Goal: Contribute content

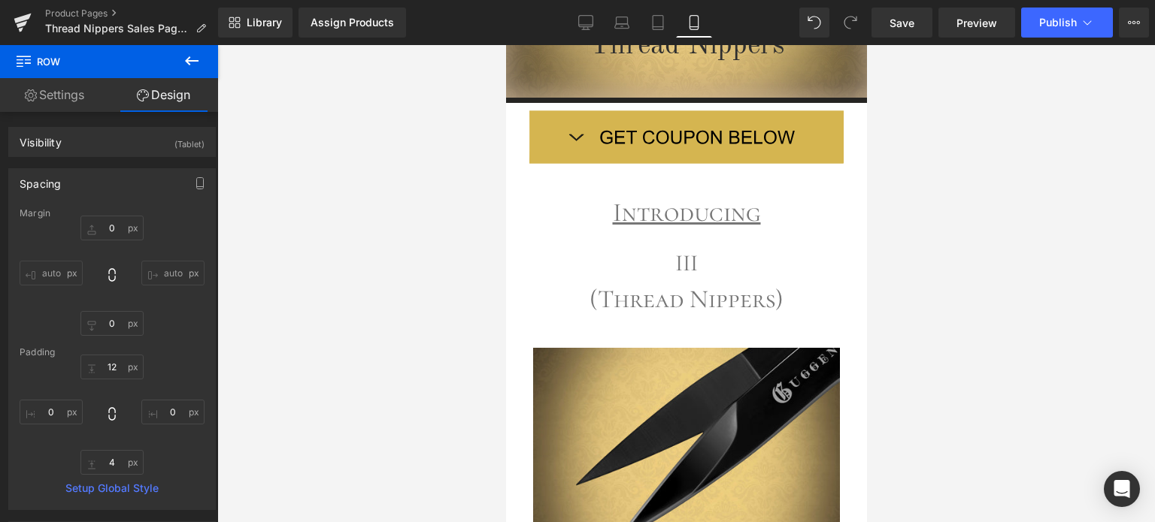
scroll to position [543, 0]
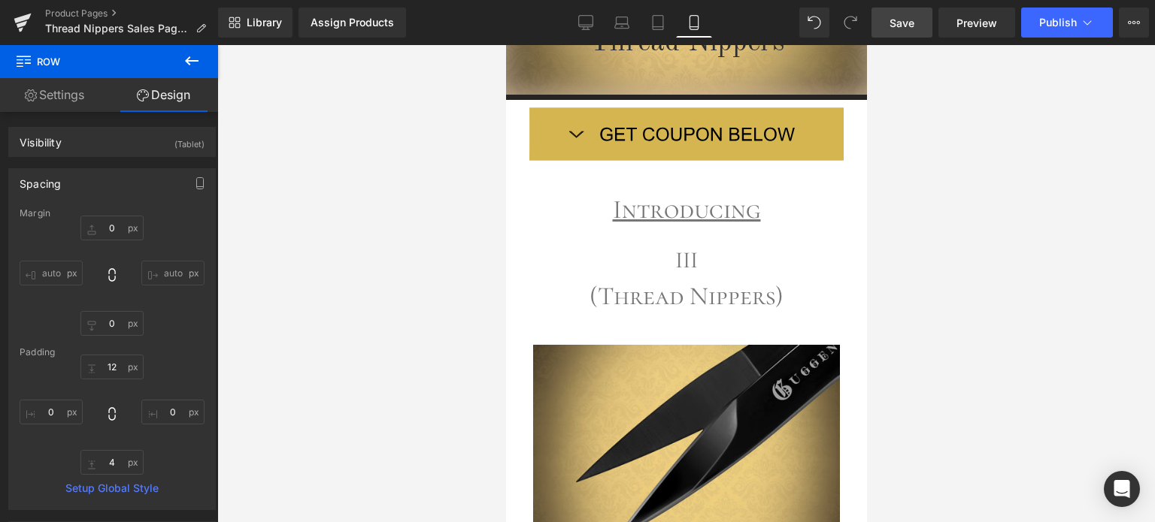
click at [913, 20] on span "Save" at bounding box center [901, 23] width 25 height 16
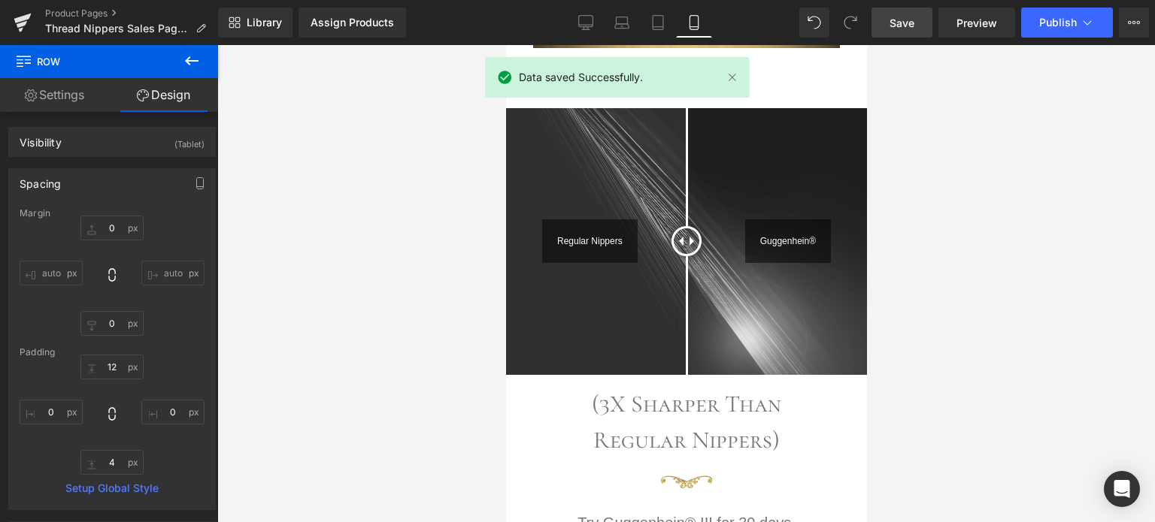
scroll to position [1269, 0]
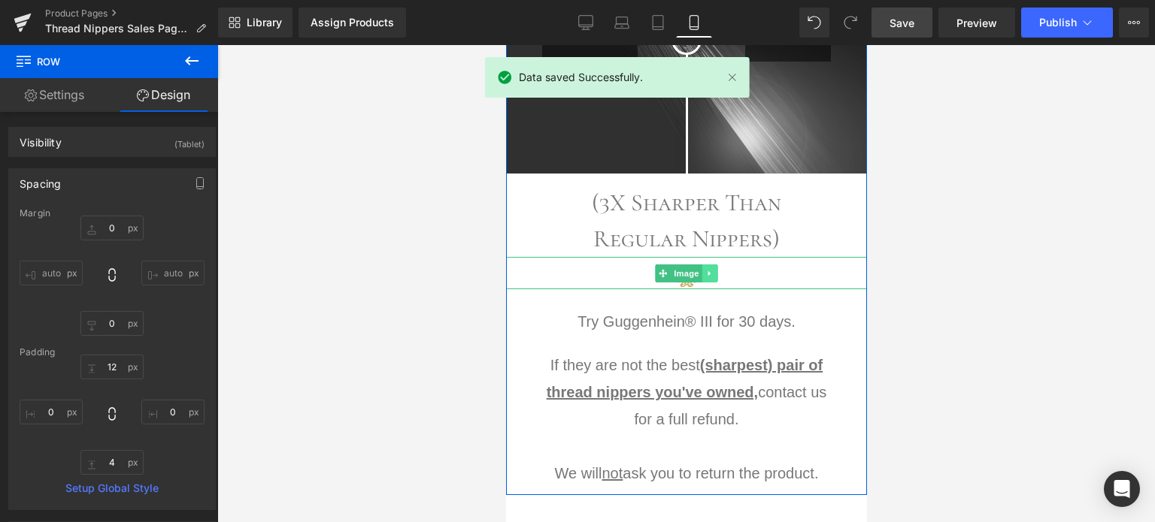
click at [705, 273] on icon at bounding box center [709, 273] width 8 height 9
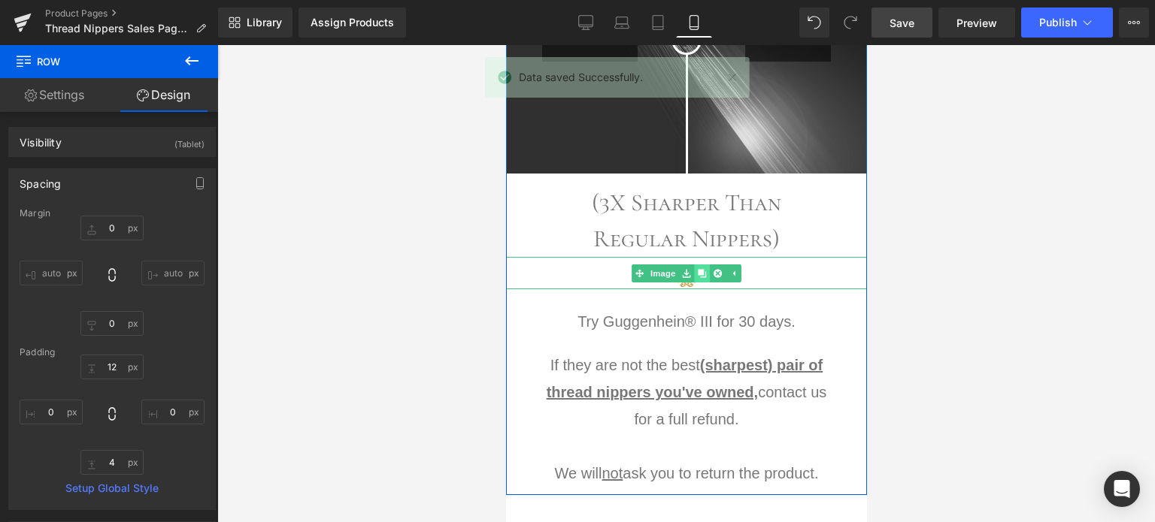
click at [697, 271] on icon at bounding box center [701, 273] width 8 height 8
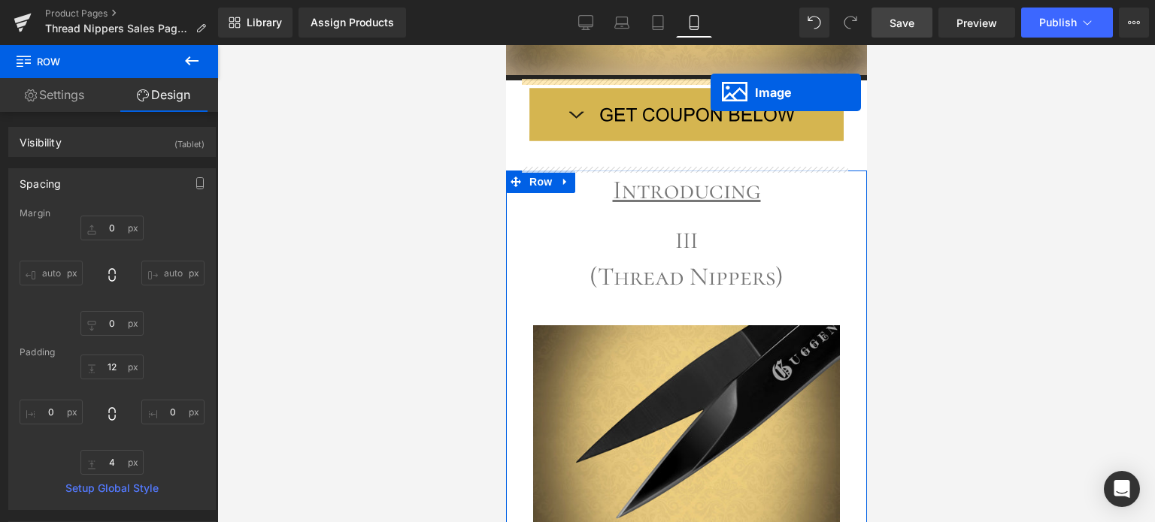
scroll to position [517, 0]
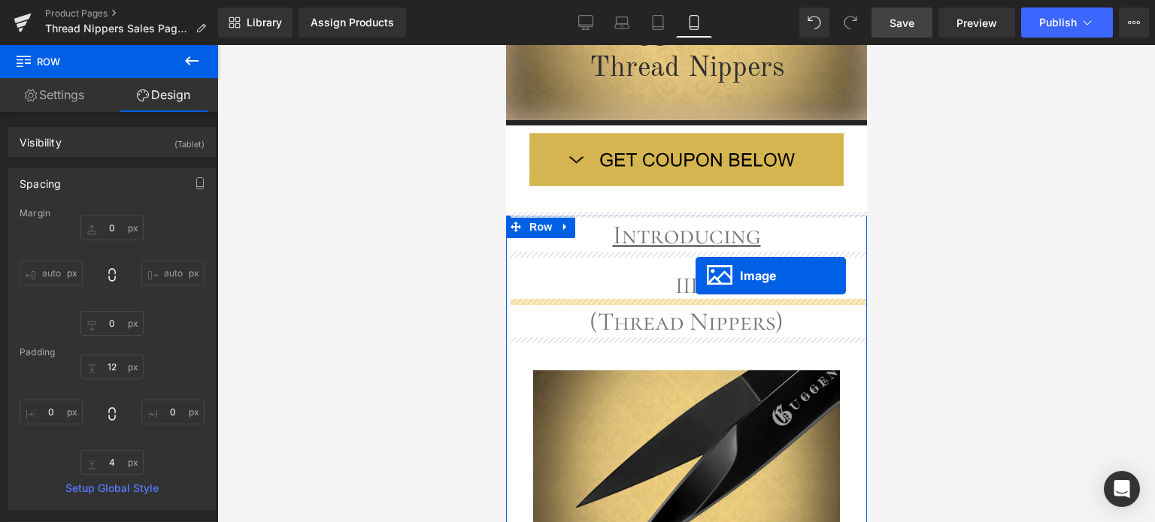
drag, startPoint x: 654, startPoint y: 303, endPoint x: 695, endPoint y: 276, distance: 48.8
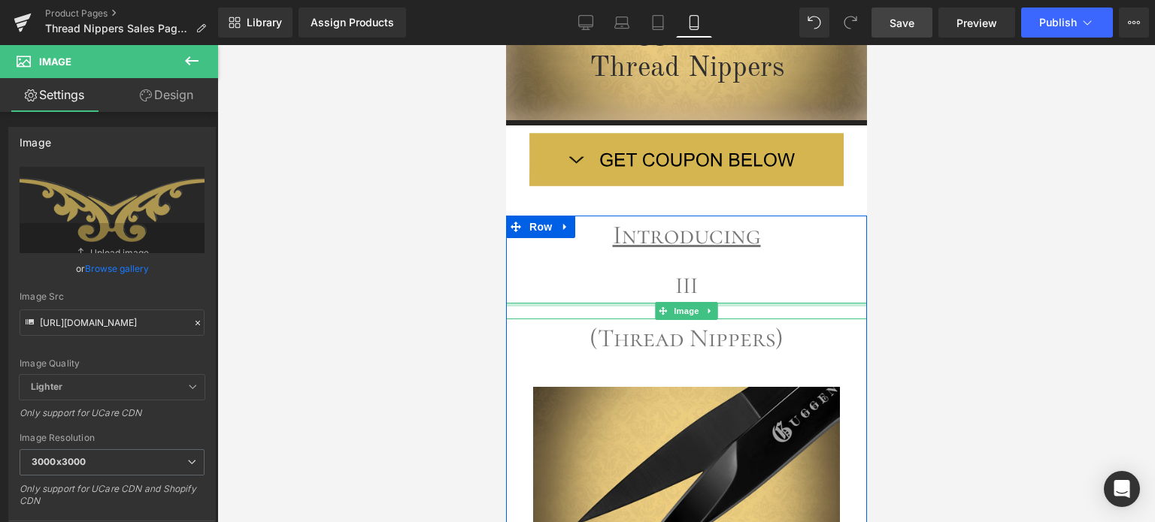
drag, startPoint x: 744, startPoint y: 303, endPoint x: 747, endPoint y: 286, distance: 17.6
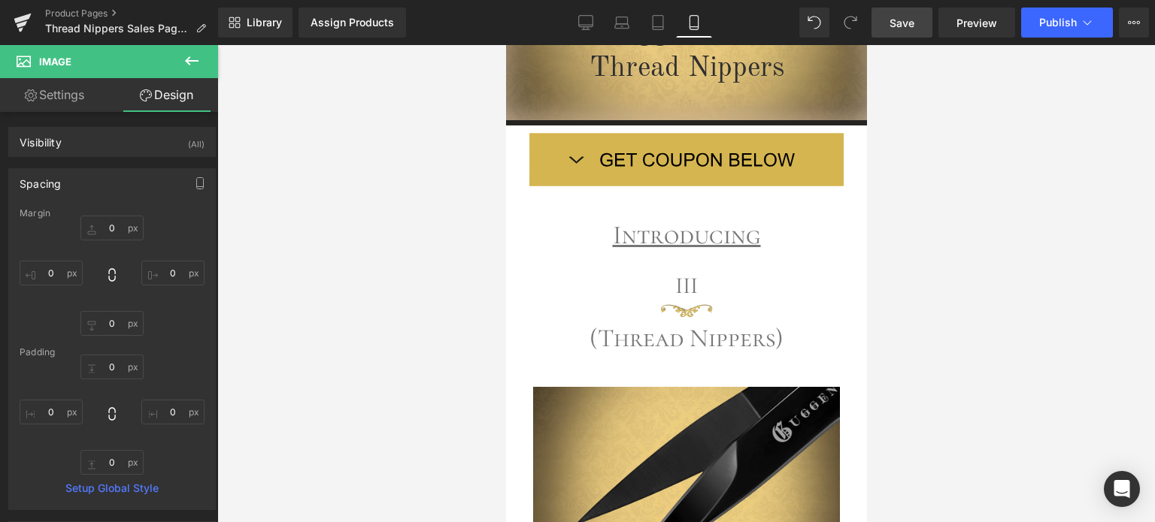
click at [1126, 309] on div at bounding box center [685, 283] width 937 height 477
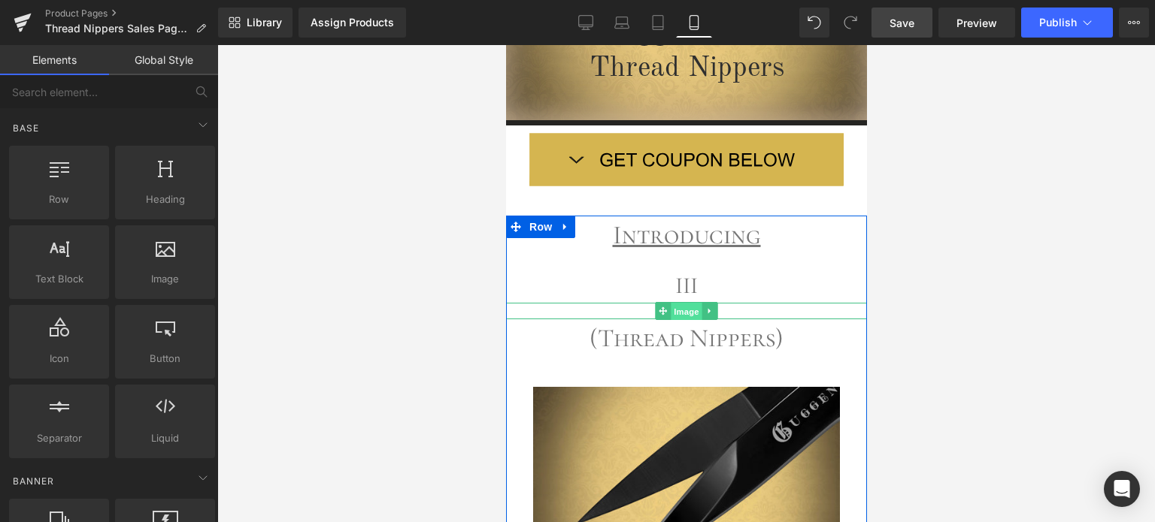
drag, startPoint x: 670, startPoint y: 307, endPoint x: 674, endPoint y: 300, distance: 8.8
click at [670, 307] on span "Image" at bounding box center [686, 312] width 32 height 18
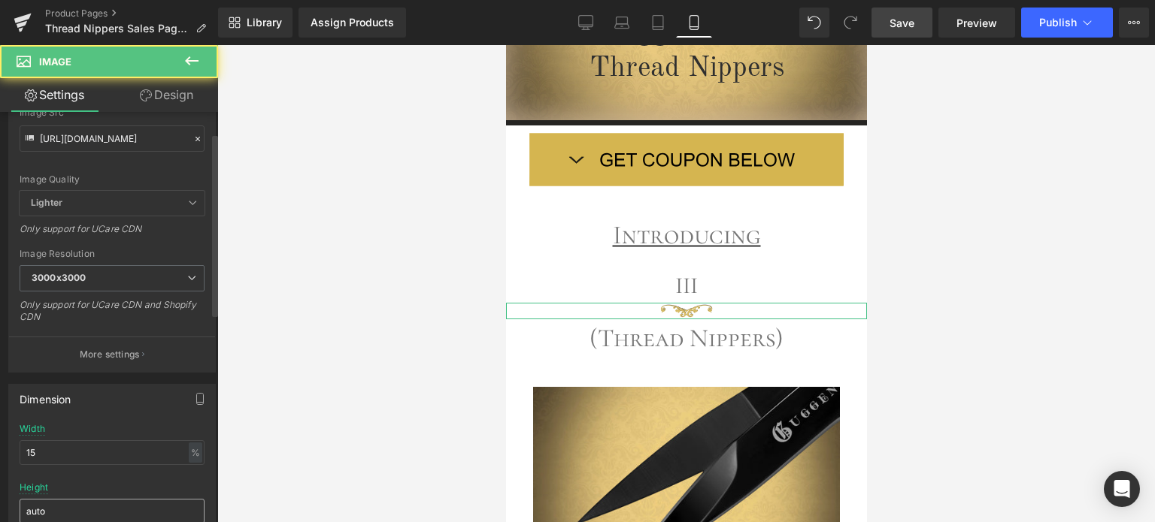
scroll to position [301, 0]
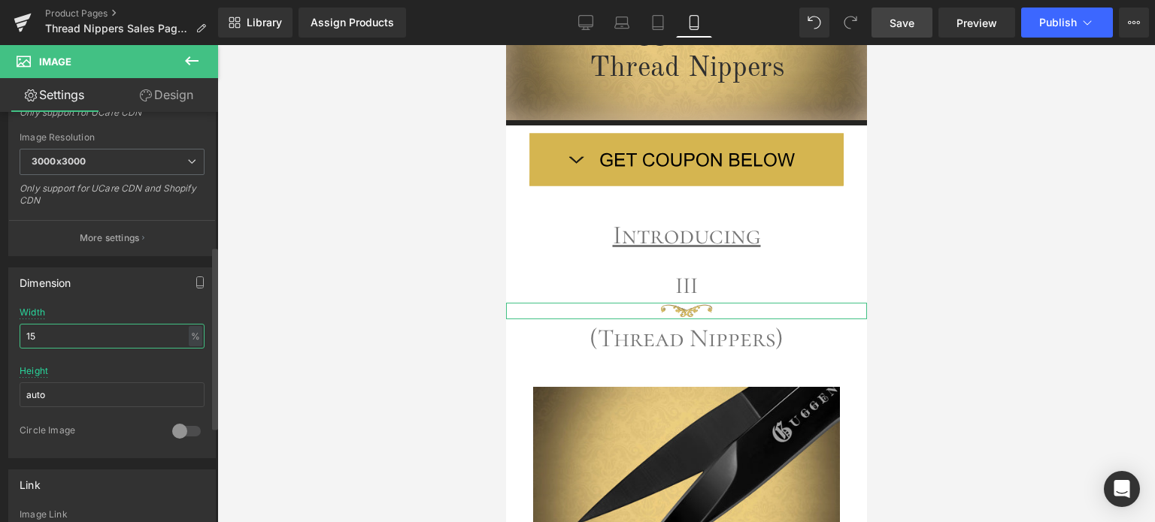
drag, startPoint x: 37, startPoint y: 335, endPoint x: 20, endPoint y: 335, distance: 17.3
click at [20, 335] on input "15" at bounding box center [112, 336] width 185 height 25
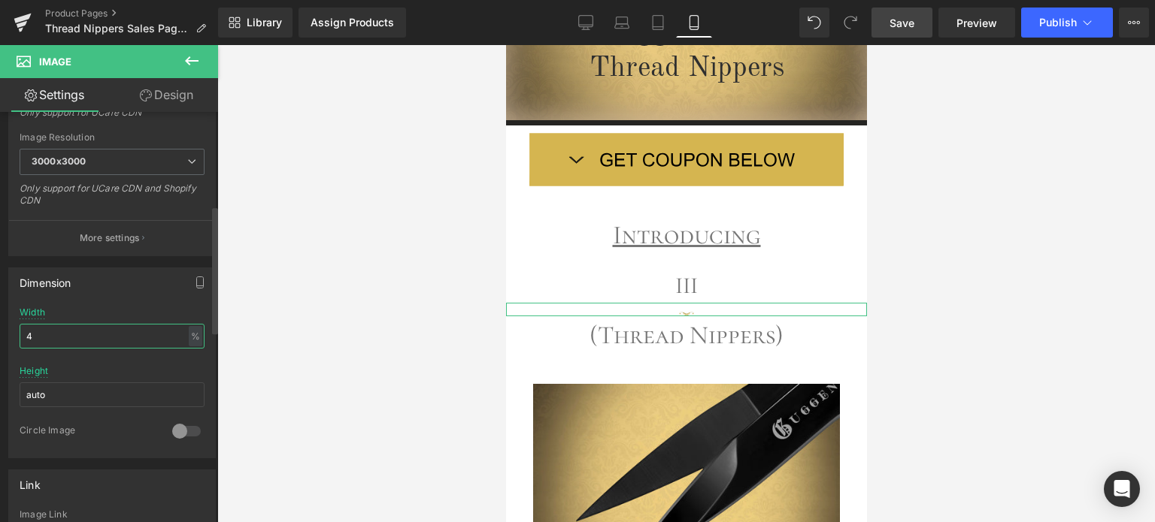
drag, startPoint x: 38, startPoint y: 334, endPoint x: 23, endPoint y: 335, distance: 14.4
click at [23, 335] on input "4" at bounding box center [112, 336] width 185 height 25
type input "7"
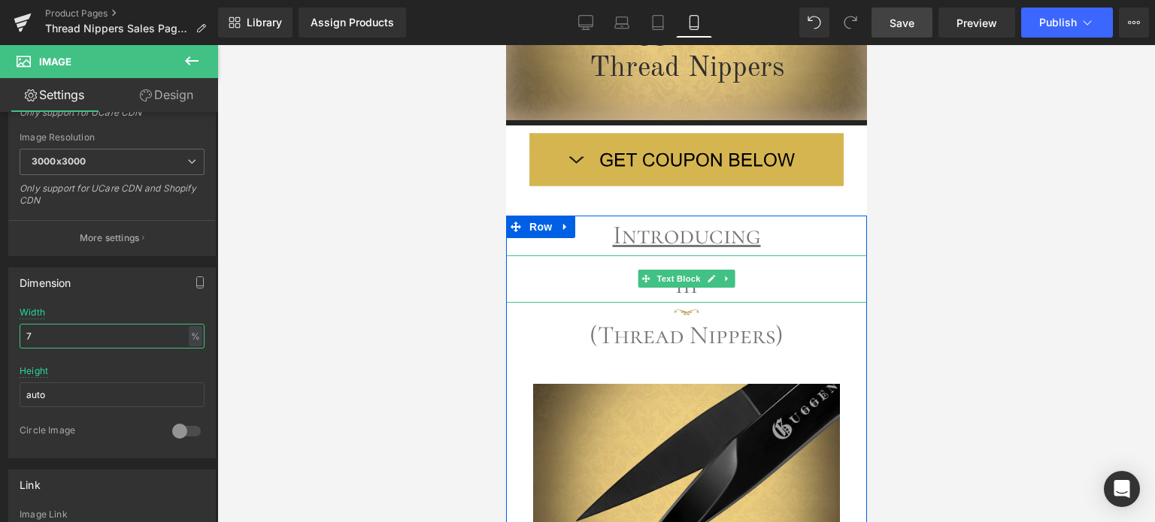
drag, startPoint x: 740, startPoint y: 301, endPoint x: 816, endPoint y: 313, distance: 77.5
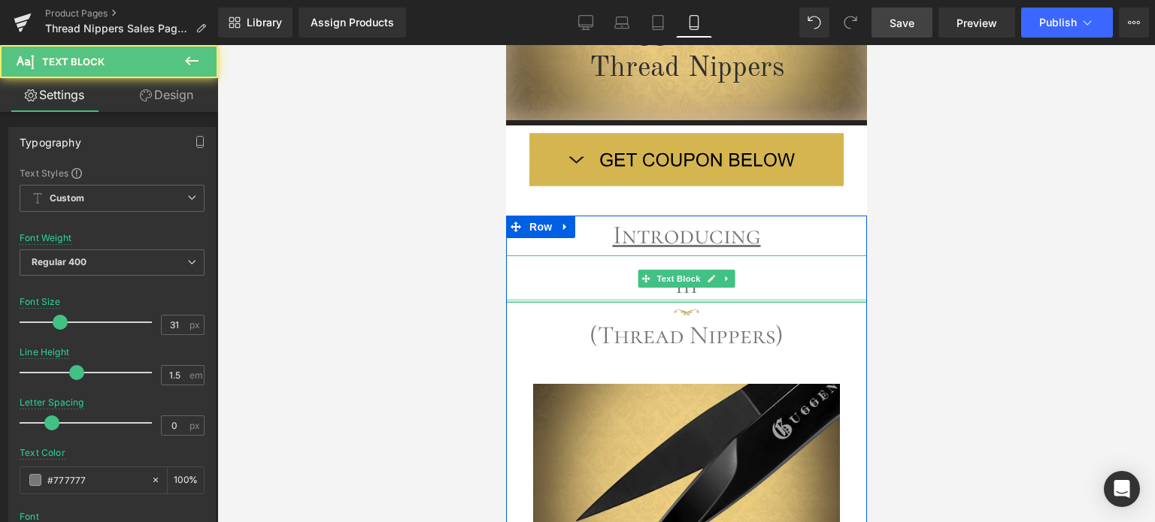
drag, startPoint x: 719, startPoint y: 298, endPoint x: 734, endPoint y: 295, distance: 16.1
click at [734, 295] on div "III Text Block" at bounding box center [685, 280] width 361 height 48
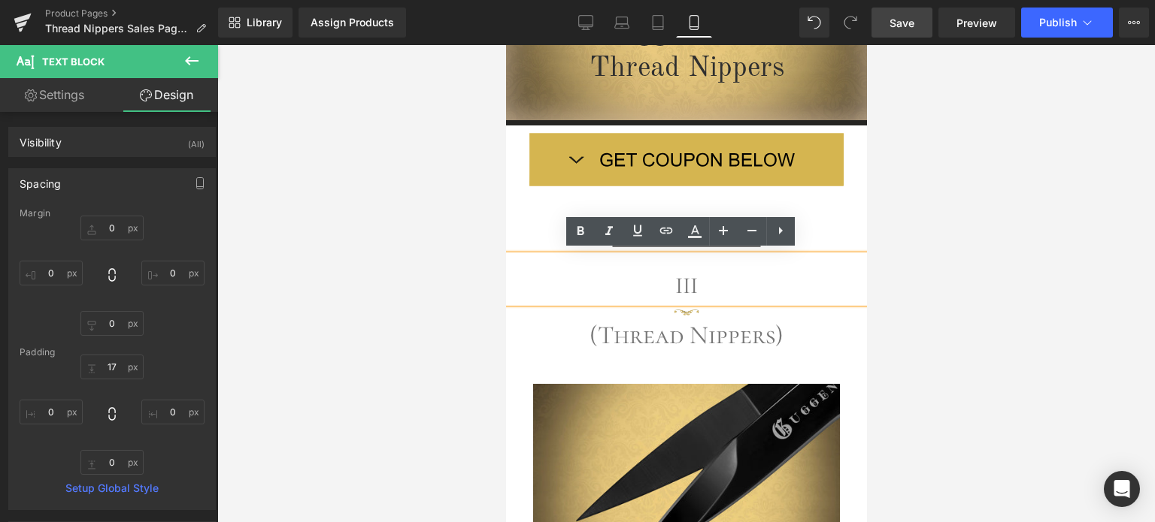
click at [971, 347] on div at bounding box center [685, 283] width 937 height 477
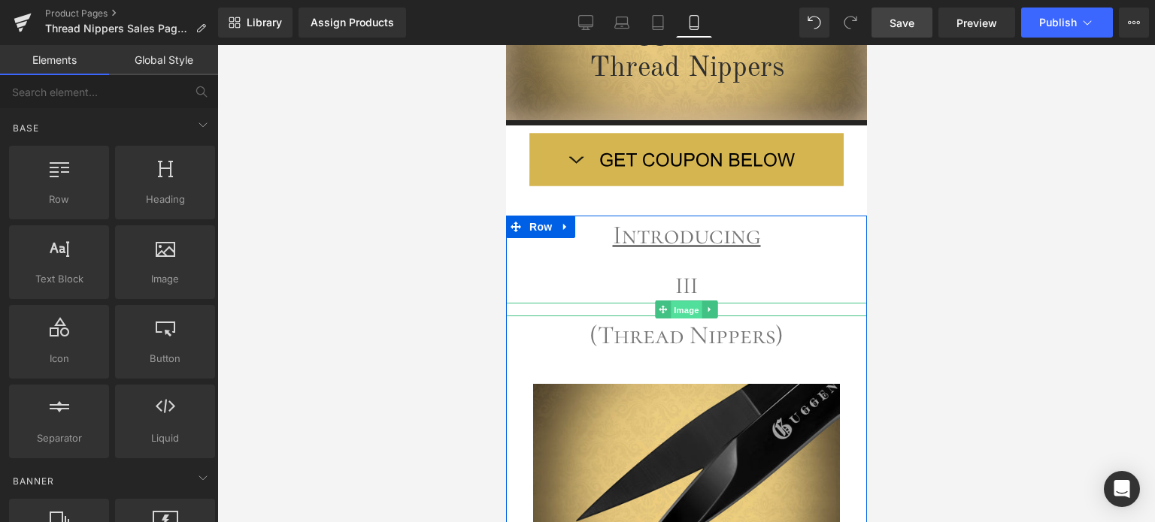
click at [680, 306] on span "Image" at bounding box center [686, 310] width 32 height 18
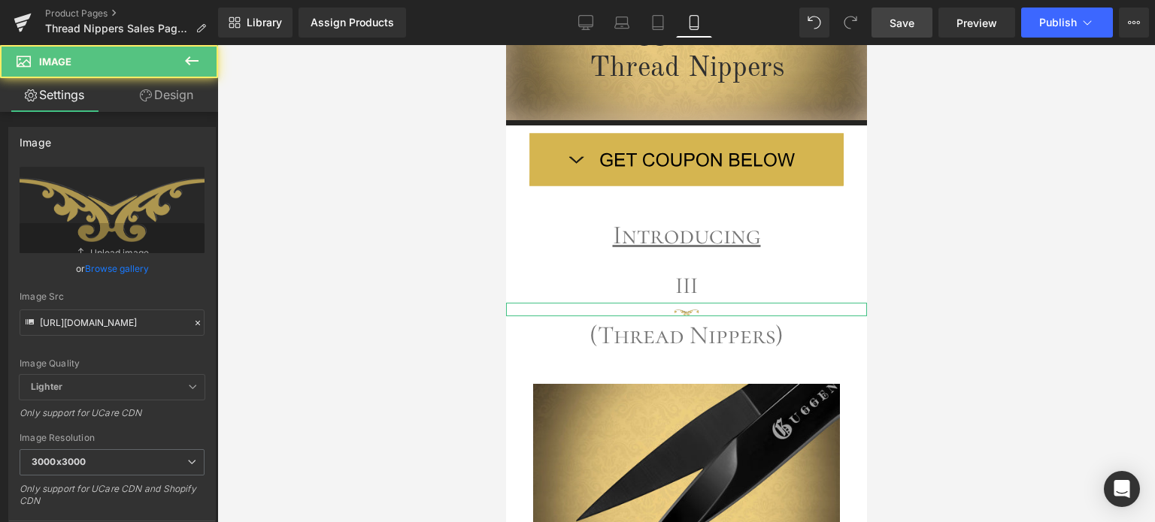
drag, startPoint x: 171, startPoint y: 95, endPoint x: 91, endPoint y: 184, distance: 119.8
click at [171, 95] on link "Design" at bounding box center [166, 95] width 109 height 34
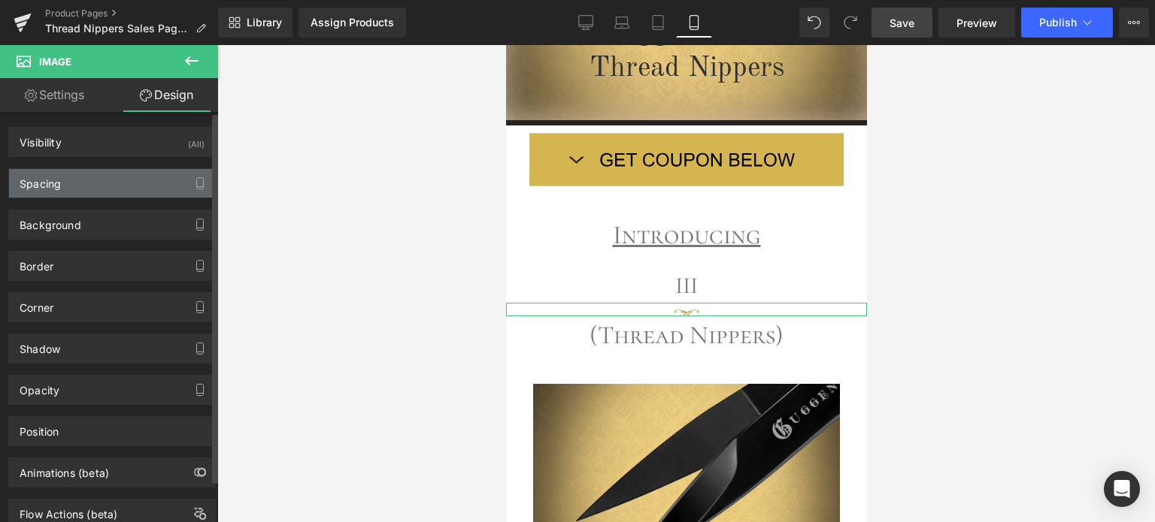
click at [92, 181] on div "Spacing" at bounding box center [112, 183] width 206 height 29
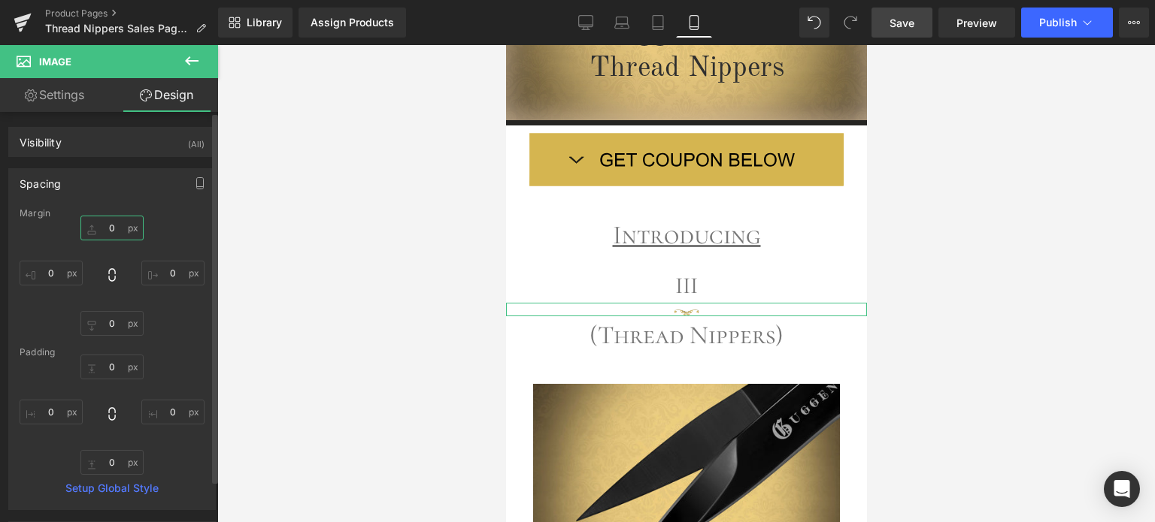
click at [115, 225] on input "0" at bounding box center [111, 228] width 63 height 25
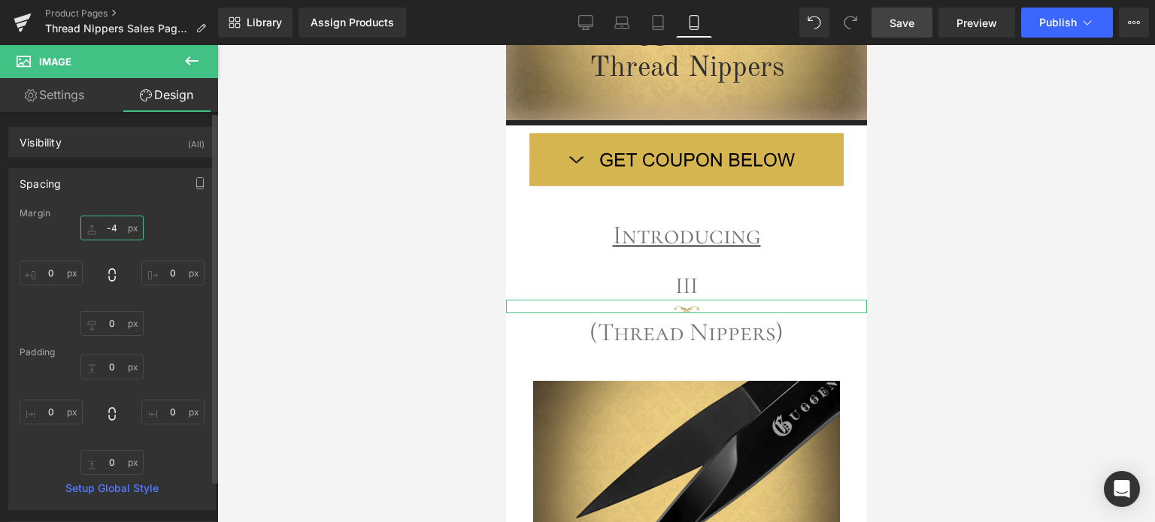
click at [116, 226] on input "-4" at bounding box center [111, 228] width 63 height 25
click at [114, 229] on input "-4" at bounding box center [111, 228] width 63 height 25
type input "-9"
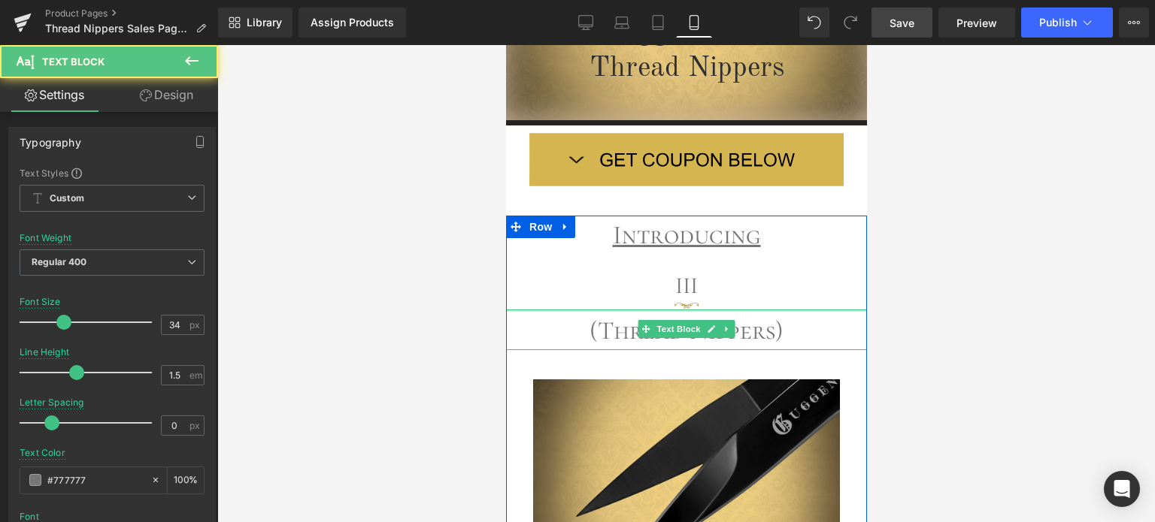
click at [747, 310] on div "(Thread Nippers) Text Block" at bounding box center [685, 330] width 361 height 41
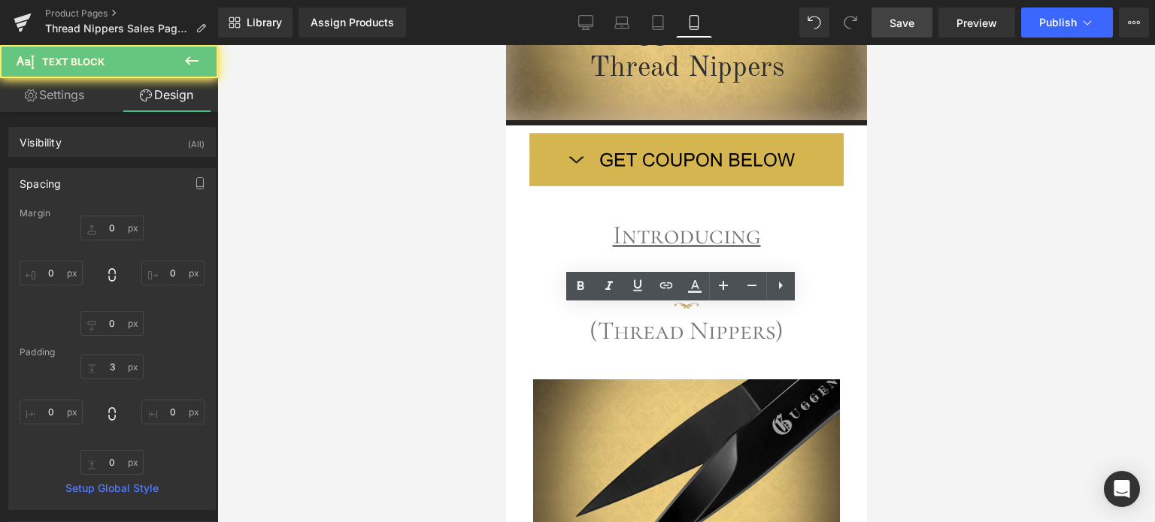
click at [1009, 309] on div at bounding box center [685, 283] width 937 height 477
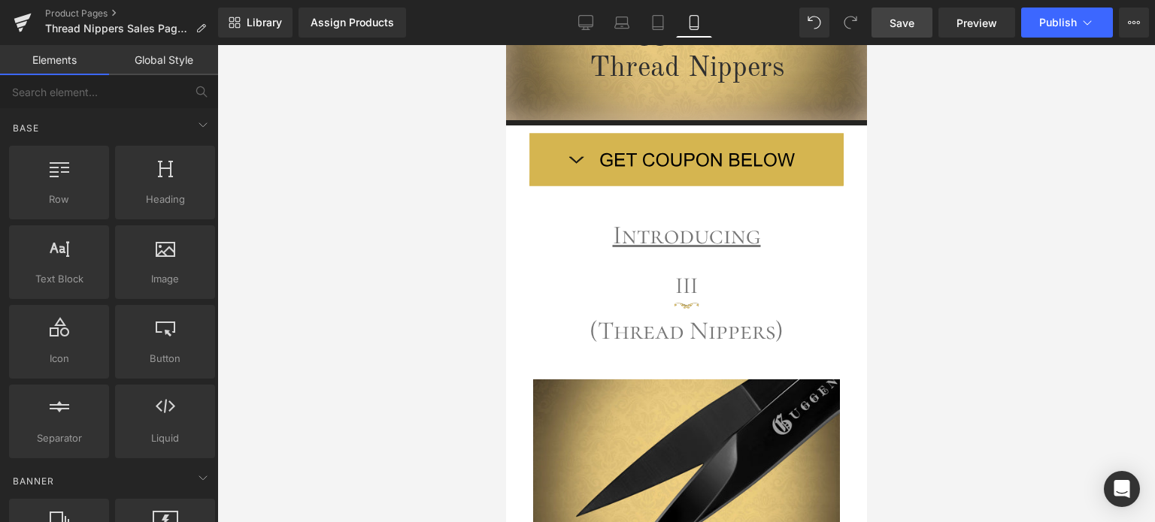
click at [904, 17] on span "Save" at bounding box center [901, 23] width 25 height 16
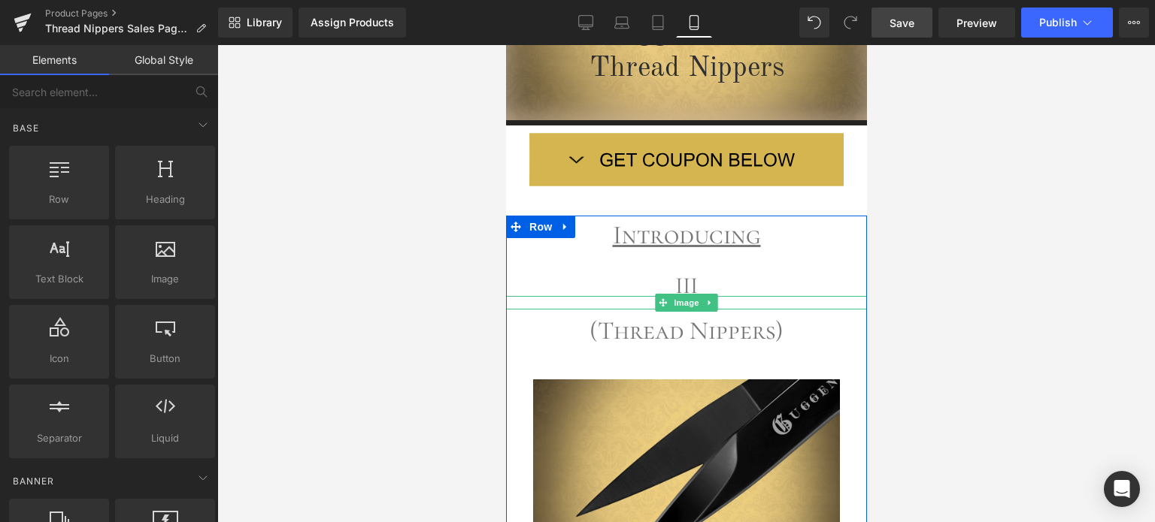
click at [707, 301] on icon at bounding box center [708, 303] width 2 height 5
click at [713, 301] on icon at bounding box center [717, 303] width 8 height 8
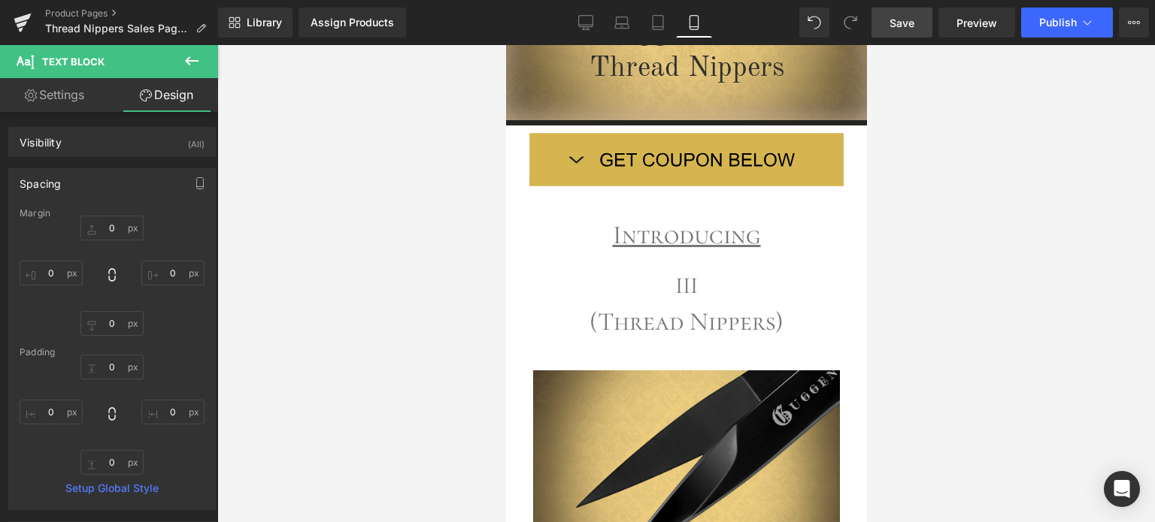
click at [1073, 328] on div at bounding box center [685, 283] width 937 height 477
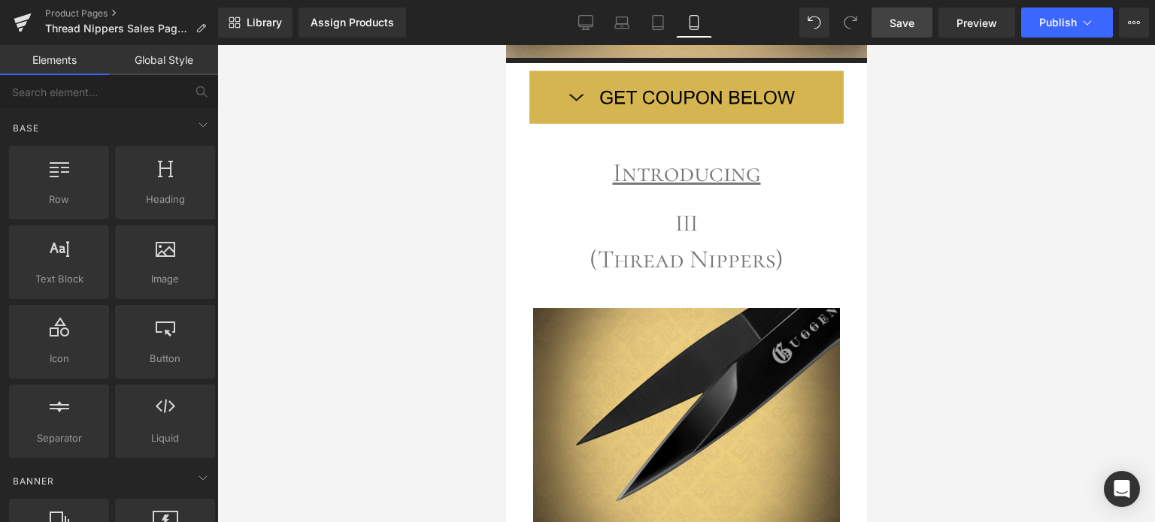
scroll to position [592, 0]
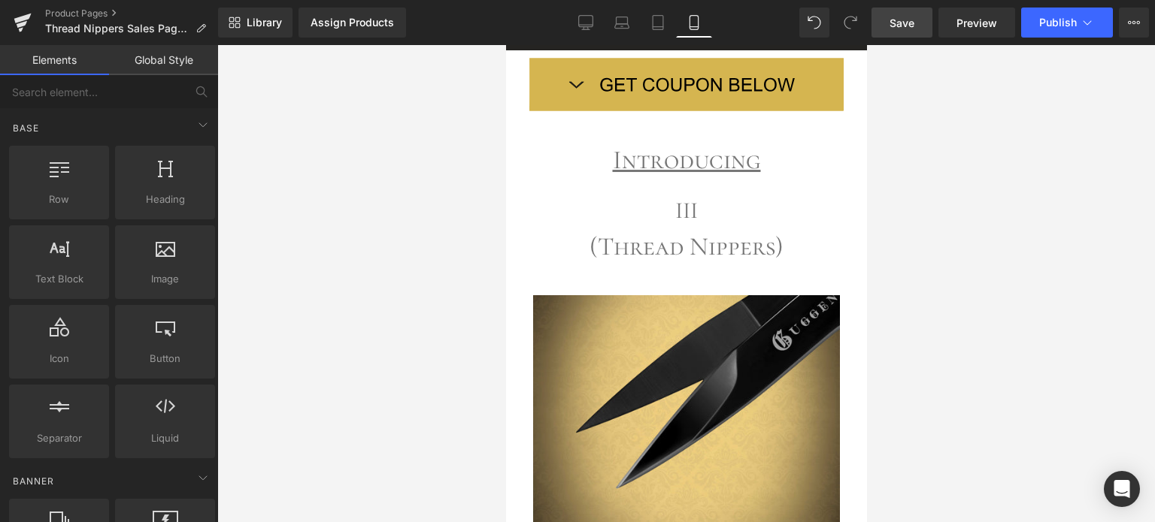
click at [904, 22] on span "Save" at bounding box center [901, 23] width 25 height 16
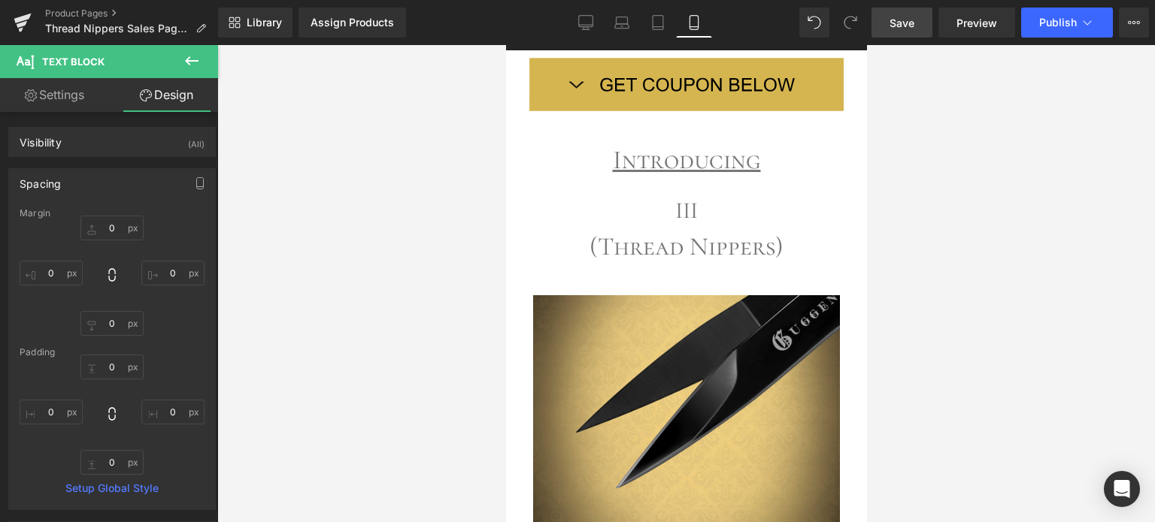
click at [909, 21] on span "Save" at bounding box center [901, 23] width 25 height 16
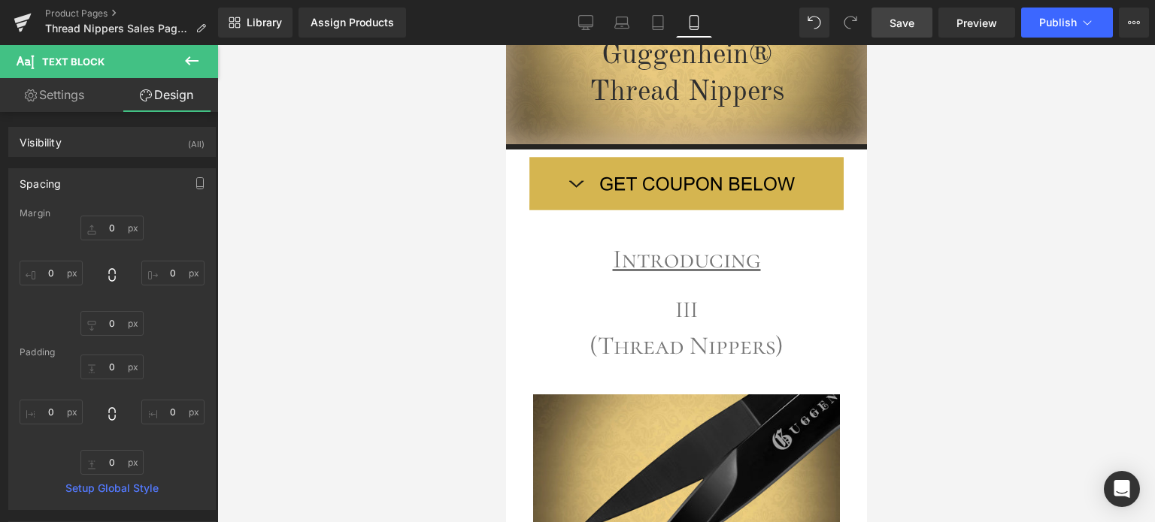
scroll to position [0, 0]
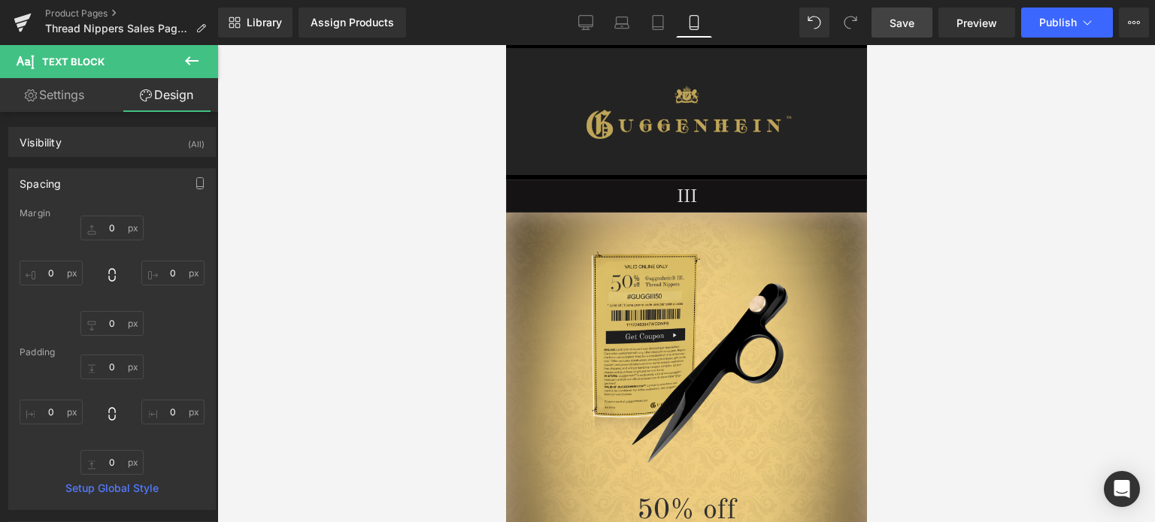
drag, startPoint x: 862, startPoint y: 132, endPoint x: 1398, endPoint y: 86, distance: 538.7
click at [907, 20] on span "Save" at bounding box center [901, 23] width 25 height 16
drag, startPoint x: 862, startPoint y: 83, endPoint x: 1382, endPoint y: 123, distance: 521.1
click at [909, 21] on span "Save" at bounding box center [901, 23] width 25 height 16
click at [908, 28] on span "Save" at bounding box center [901, 23] width 25 height 16
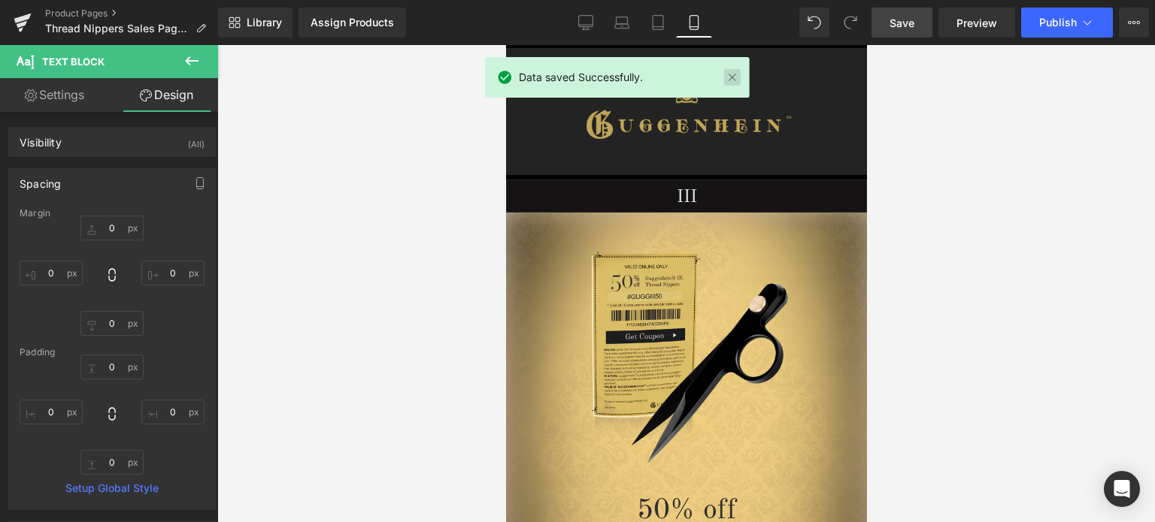
click at [731, 74] on link at bounding box center [732, 77] width 17 height 17
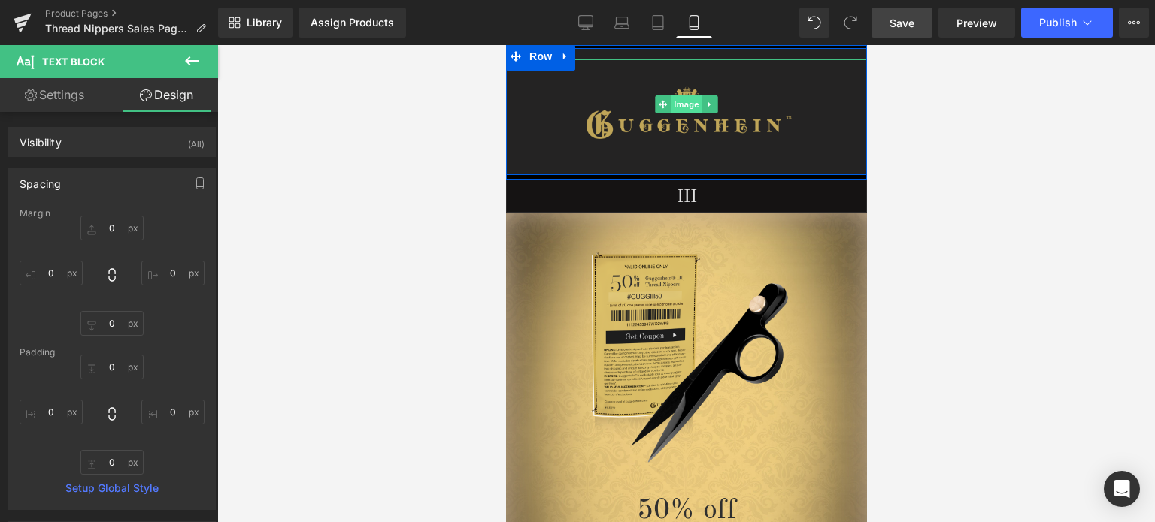
click at [677, 106] on span "Image" at bounding box center [686, 104] width 32 height 18
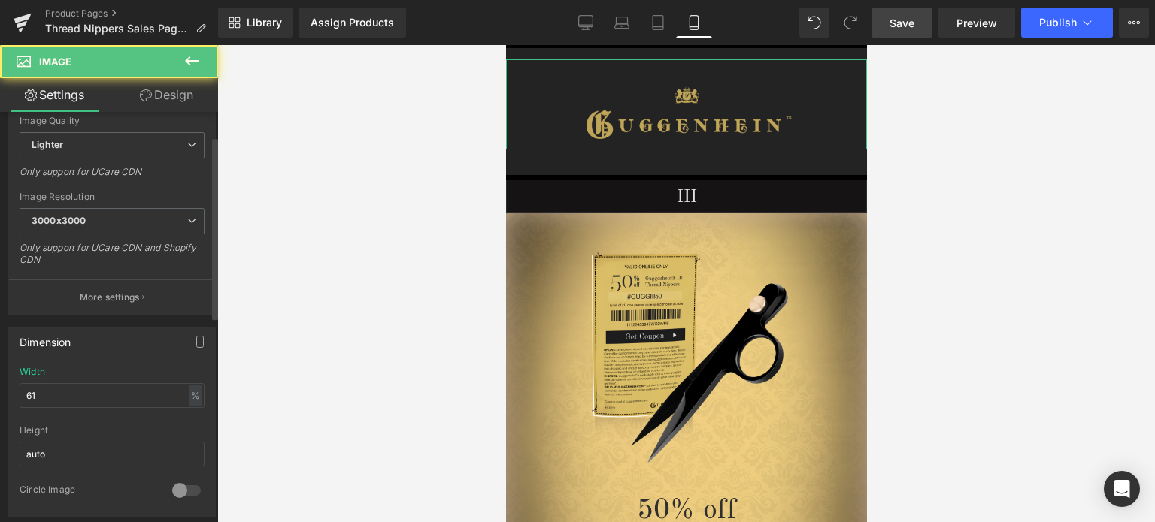
scroll to position [376, 0]
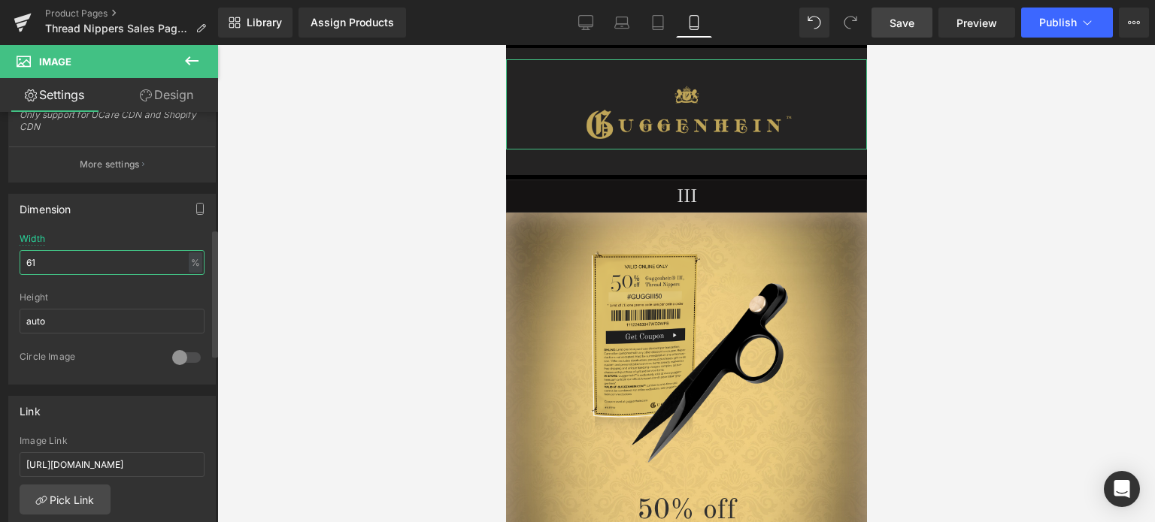
drag, startPoint x: 31, startPoint y: 263, endPoint x: 18, endPoint y: 265, distance: 12.9
click at [18, 265] on div "61% Width 61 % % px auto Height auto 0 Circle Image" at bounding box center [112, 309] width 206 height 150
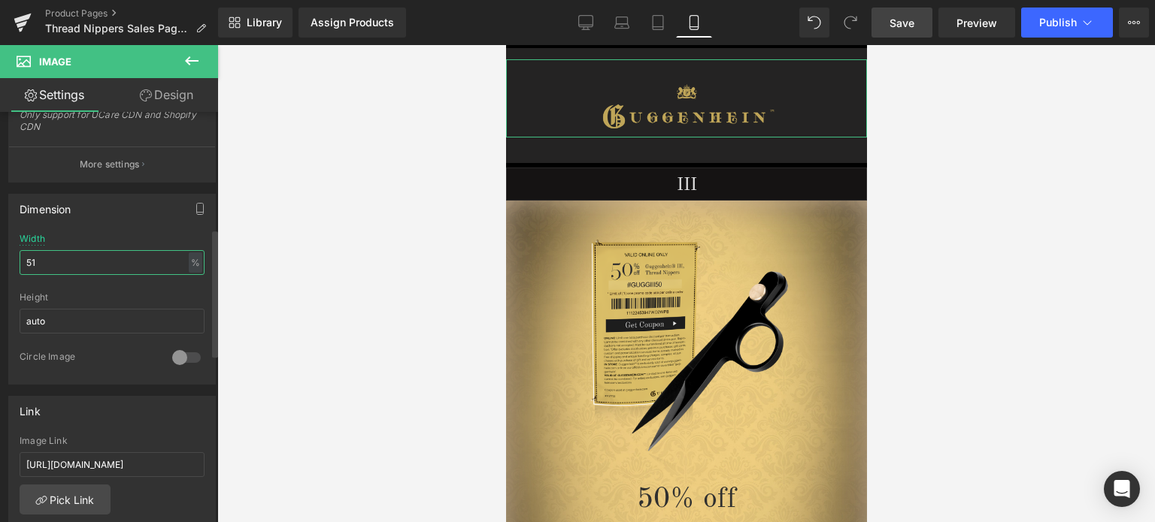
click at [36, 262] on input "51" at bounding box center [112, 262] width 185 height 25
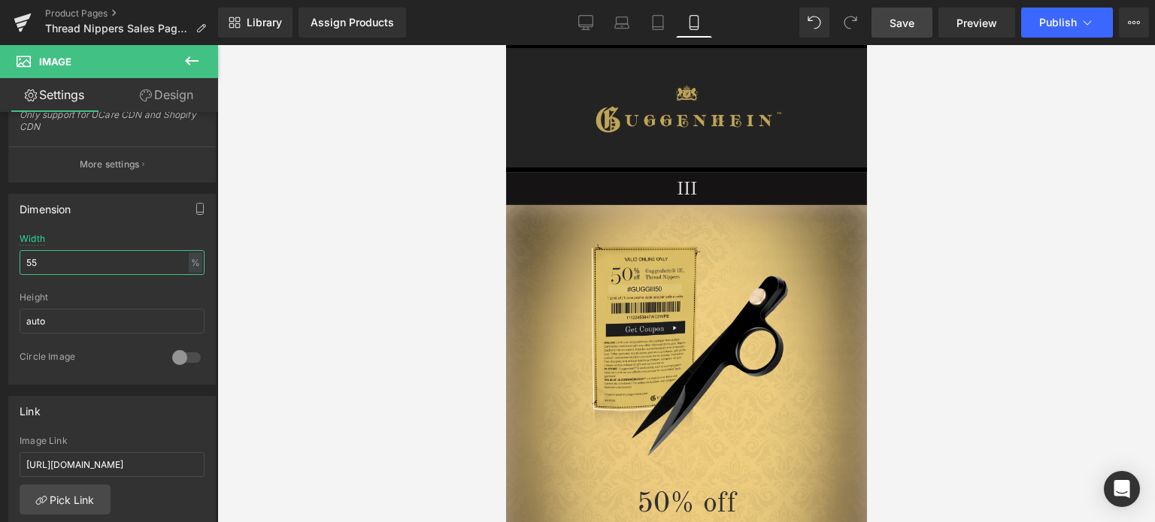
type input "55"
click at [899, 24] on span "Save" at bounding box center [901, 23] width 25 height 16
